Goal: Navigation & Orientation: Find specific page/section

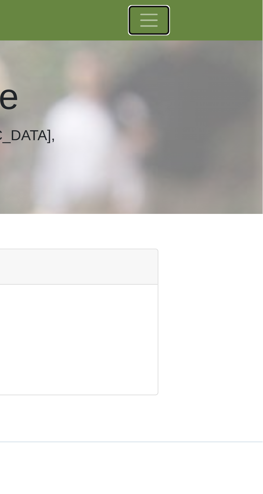
click at [219, 10] on span "Toggle navigation" at bounding box center [220, 7] width 8 height 8
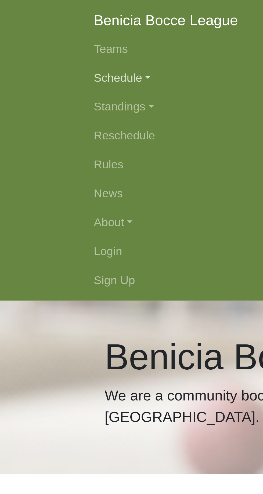
click at [48, 27] on link "Schedule" at bounding box center [131, 29] width 193 height 11
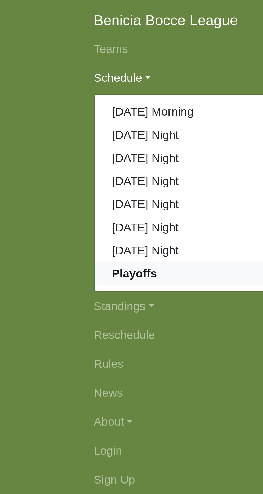
click at [54, 104] on strong "Playoffs" at bounding box center [50, 101] width 17 height 5
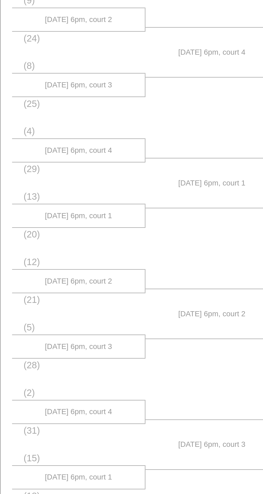
scroll to position [1, 0]
